Goal: Navigation & Orientation: Find specific page/section

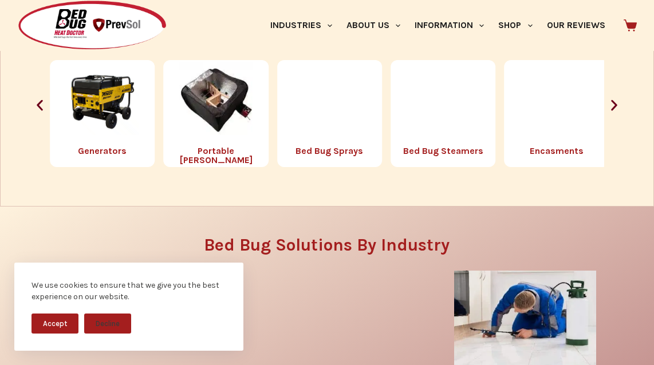
scroll to position [1260, 0]
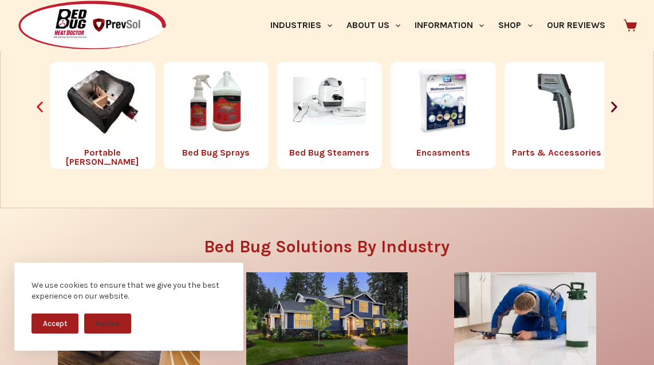
click at [37, 102] on icon "Previous slide" at bounding box center [40, 107] width 6 height 11
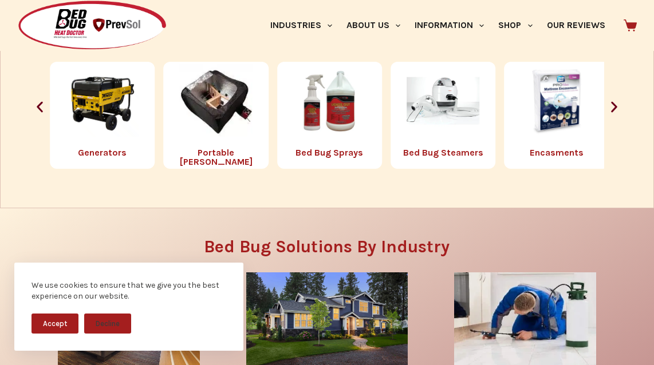
click at [120, 100] on img "3 / 8" at bounding box center [102, 100] width 73 height 73
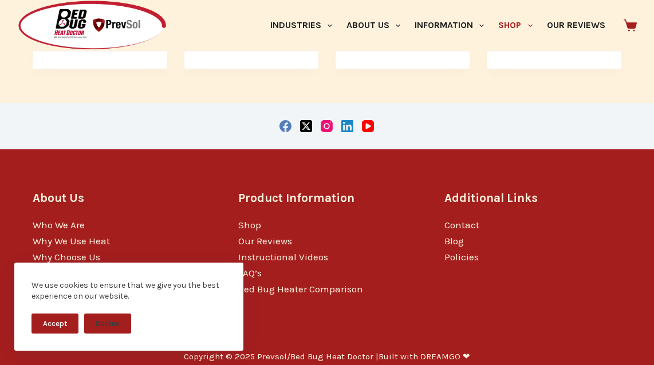
scroll to position [494, 0]
